Goal: Task Accomplishment & Management: Manage account settings

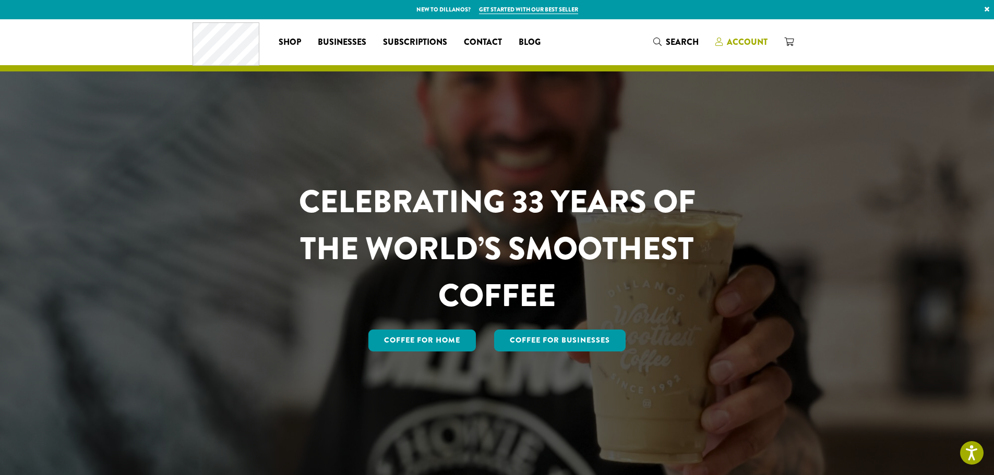
click at [731, 48] on span "Account" at bounding box center [742, 42] width 52 height 13
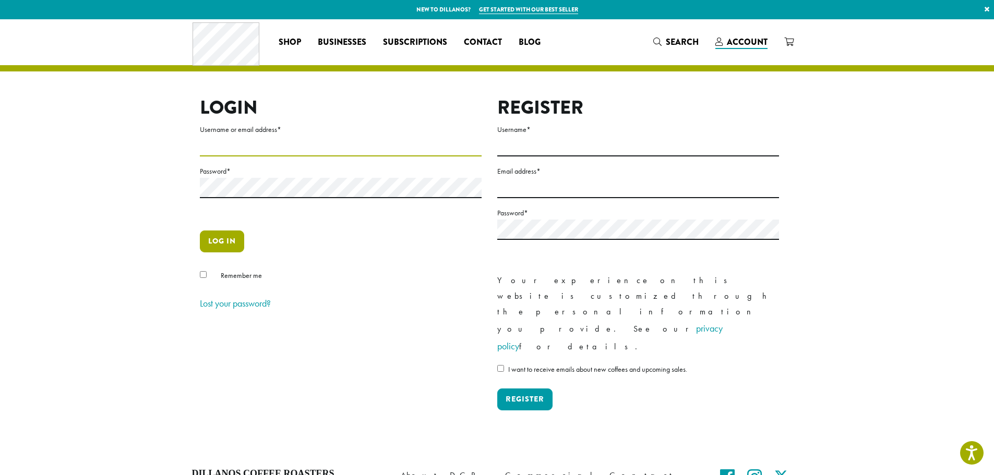
type input "**********"
click at [225, 243] on button "Log in" at bounding box center [222, 242] width 44 height 22
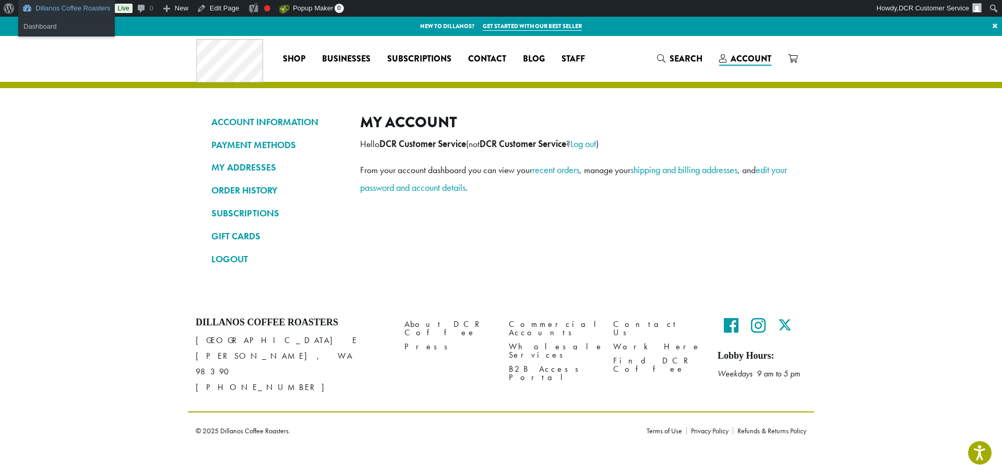
click at [87, 8] on link "Dillanos Coffee Roasters" at bounding box center [66, 8] width 97 height 17
click at [45, 31] on link "Dashboard" at bounding box center [66, 27] width 97 height 14
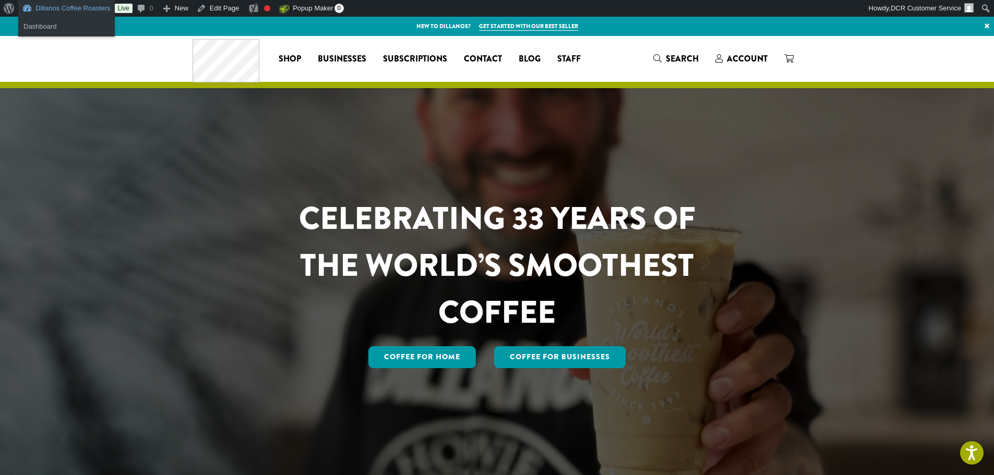
click at [67, 6] on link "Dillanos Coffee Roasters" at bounding box center [66, 8] width 97 height 17
